Goal: Complete application form

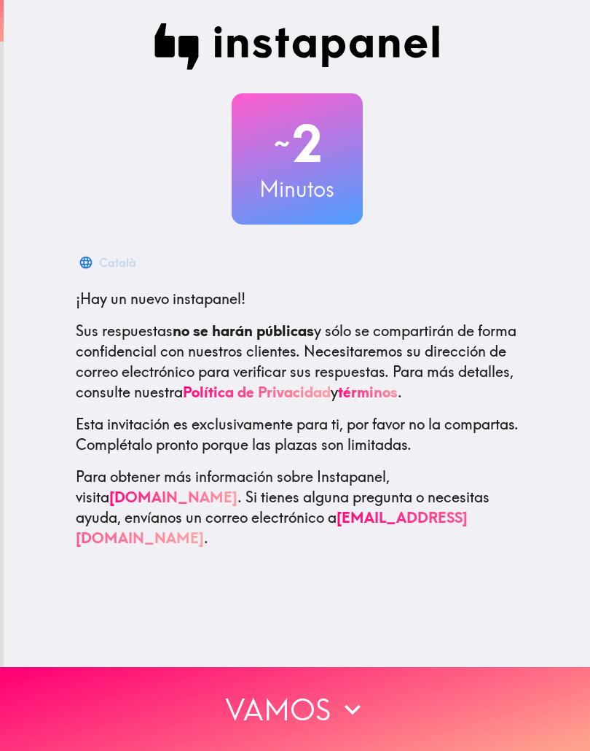
click at [95, 702] on button "Vamos" at bounding box center [295, 709] width 590 height 84
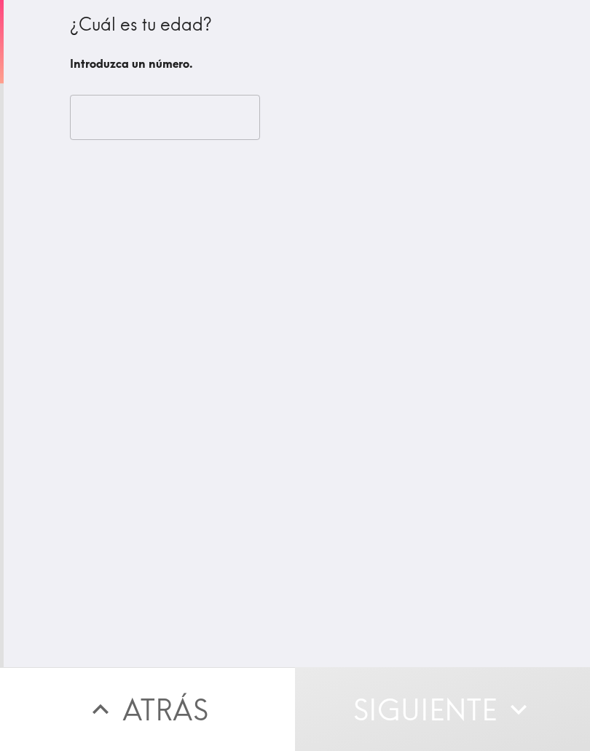
click at [87, 121] on input "number" at bounding box center [165, 117] width 190 height 45
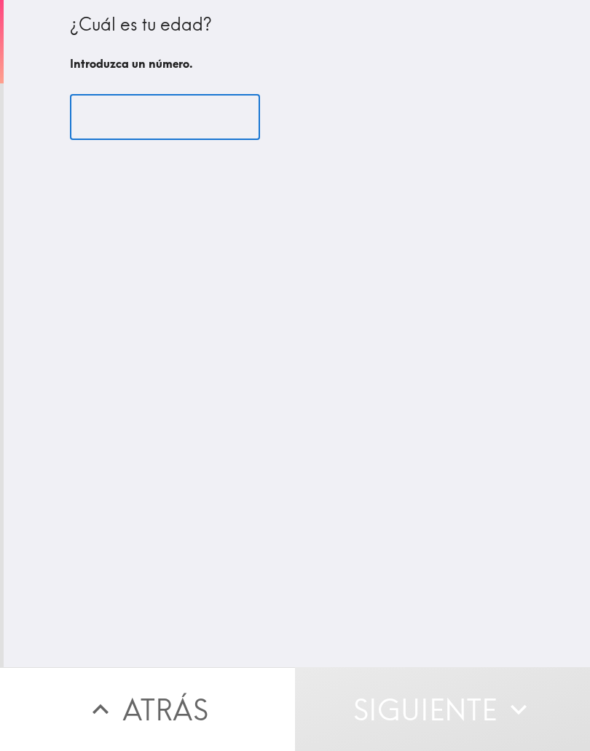
click at [105, 114] on input "number" at bounding box center [165, 117] width 190 height 45
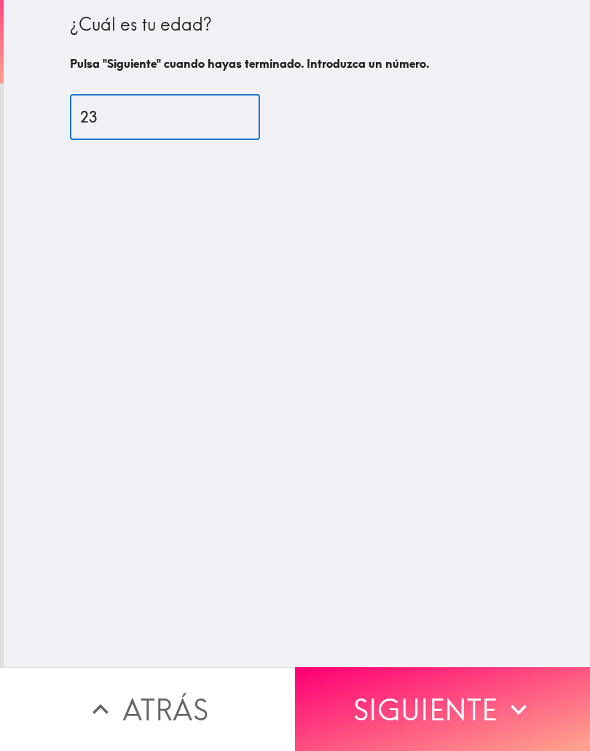
type input "23"
click at [509, 695] on icon "button" at bounding box center [519, 709] width 32 height 32
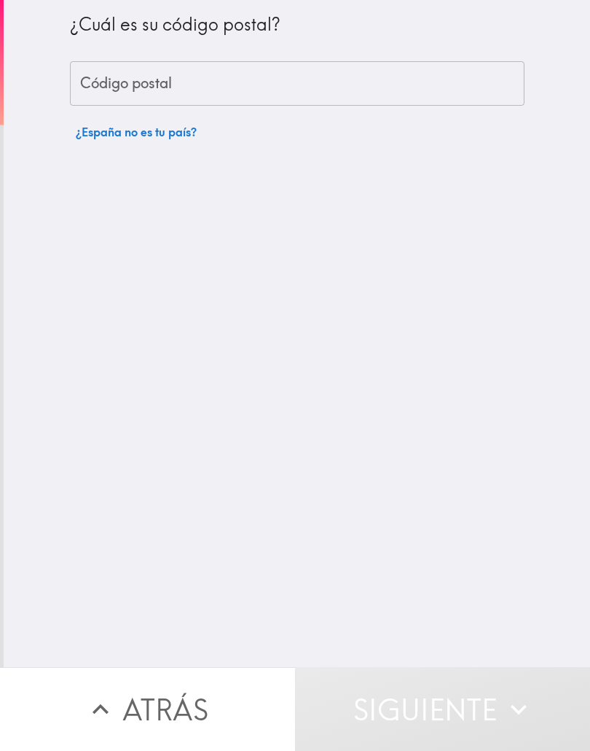
click at [93, 97] on input "Código postal" at bounding box center [297, 83] width 455 height 45
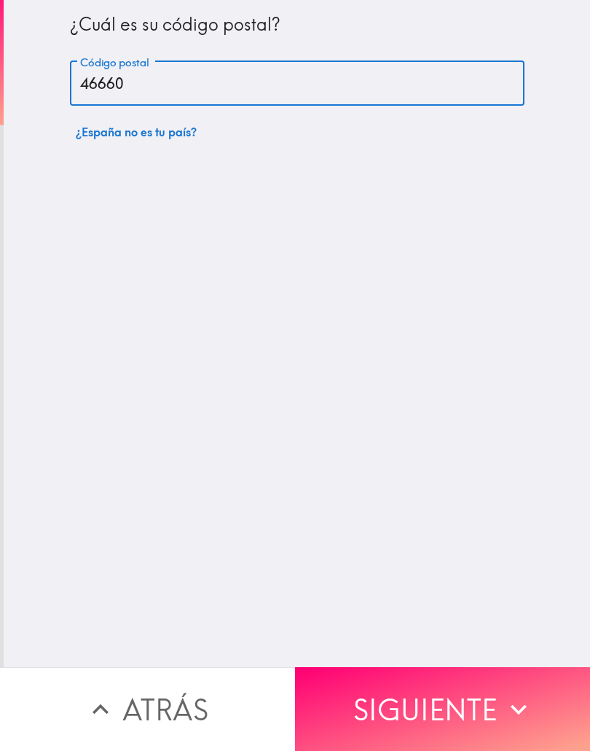
type input "46660"
click at [519, 708] on icon "button" at bounding box center [519, 709] width 32 height 32
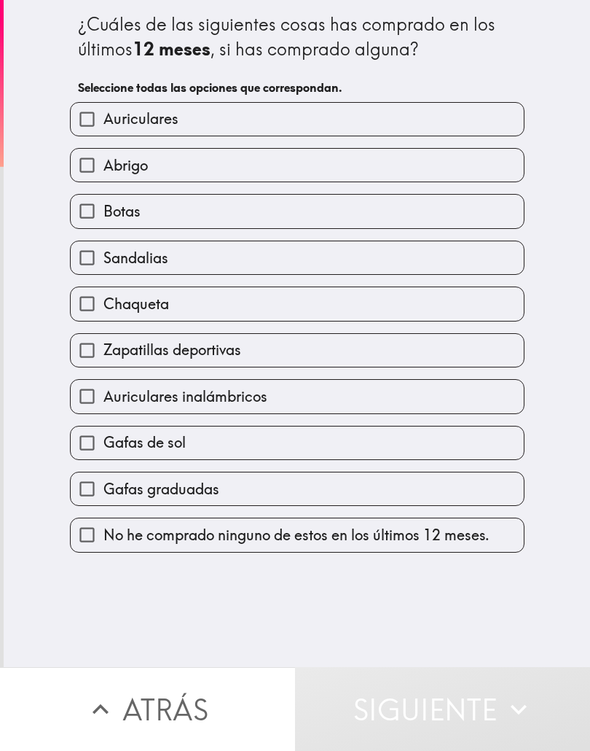
click at [85, 123] on input "Auriculares" at bounding box center [87, 119] width 33 height 33
checkbox input "true"
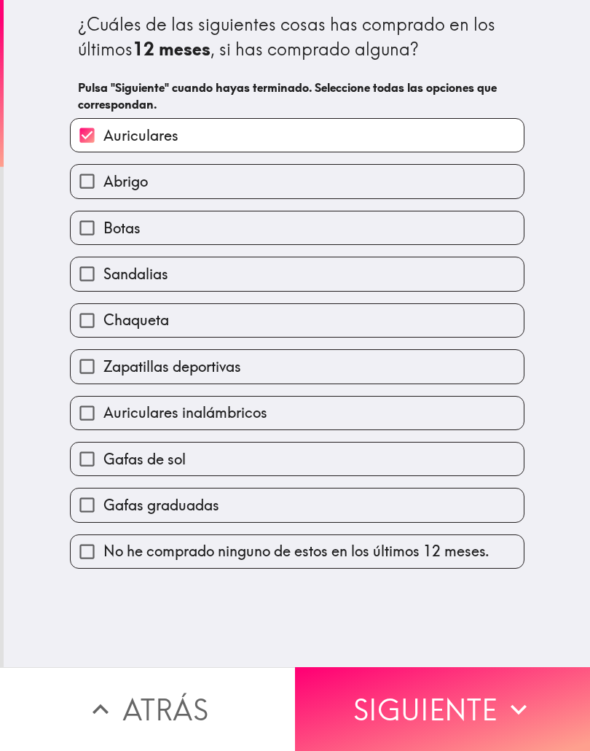
click at [90, 232] on input "Botas" at bounding box center [87, 227] width 33 height 33
checkbox input "true"
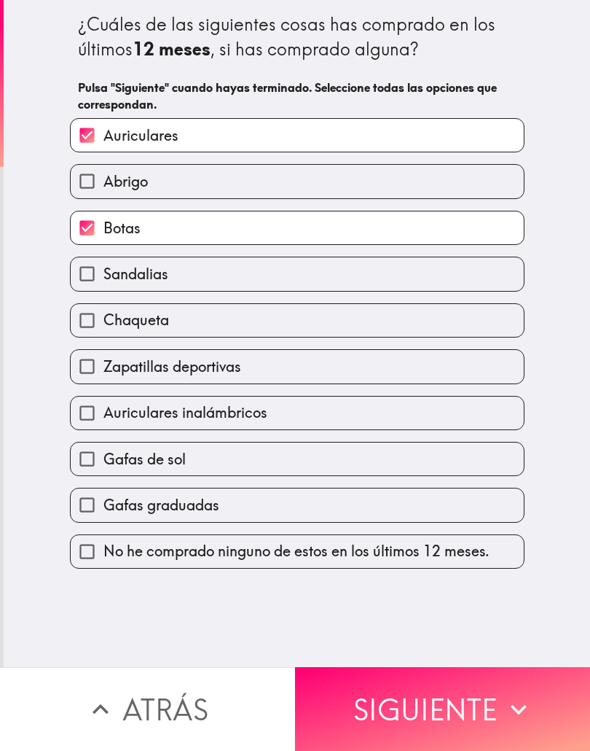
click at [96, 284] on input "Sandalias" at bounding box center [87, 273] width 33 height 33
checkbox input "true"
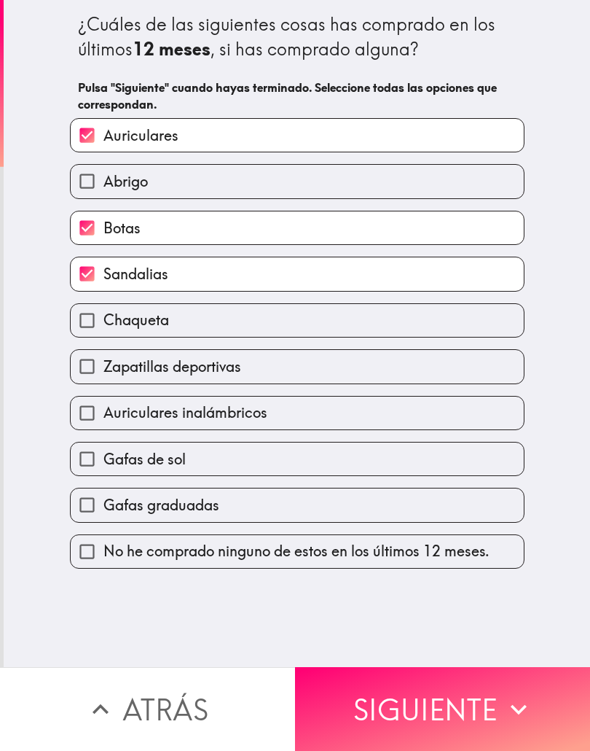
click at [90, 327] on input "Chaqueta" at bounding box center [87, 320] width 33 height 33
checkbox input "true"
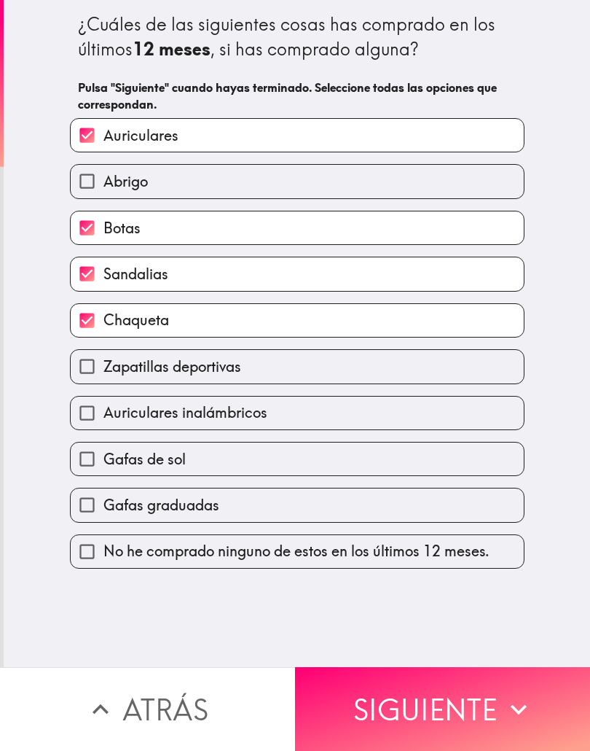
click at [76, 416] on input "Auriculares inalámbricos" at bounding box center [87, 412] width 33 height 33
checkbox input "true"
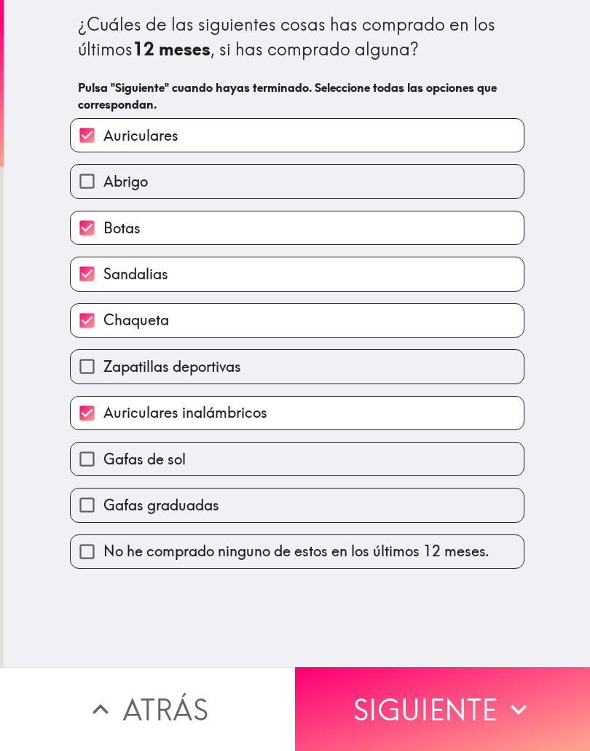
click at [101, 455] on input "Gafas de sol" at bounding box center [87, 458] width 33 height 33
checkbox input "true"
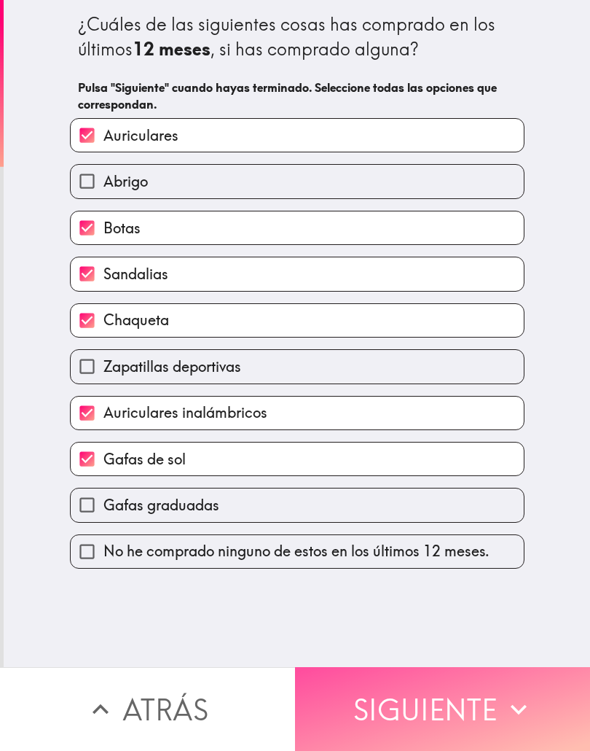
click at [534, 709] on icon "button" at bounding box center [519, 709] width 32 height 32
